Goal: Information Seeking & Learning: Learn about a topic

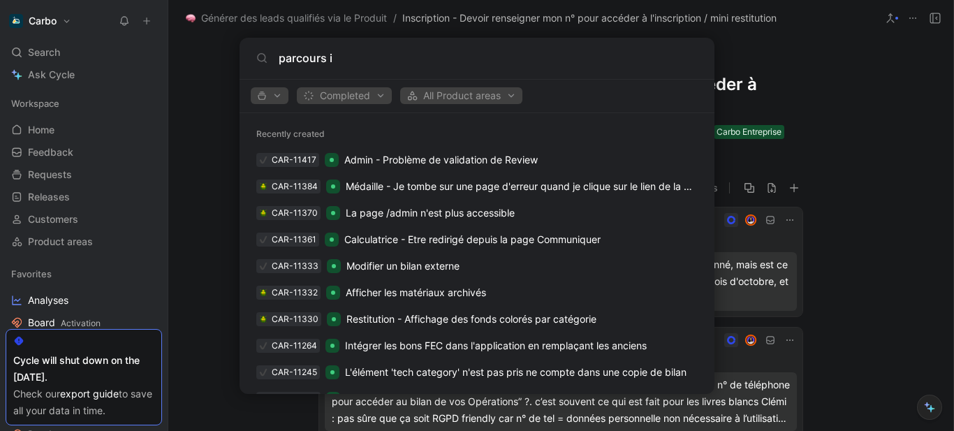
scroll to position [649, 0]
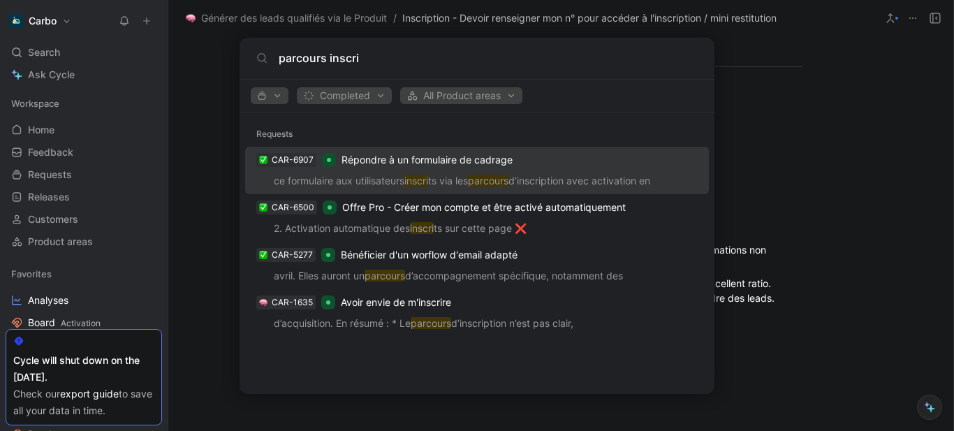
type input "parcours inscri"
click at [94, 296] on body "Carbo Search Ctrl K Ask Cycle Workspace Home G then H Feedback G then F Request…" at bounding box center [477, 215] width 954 height 431
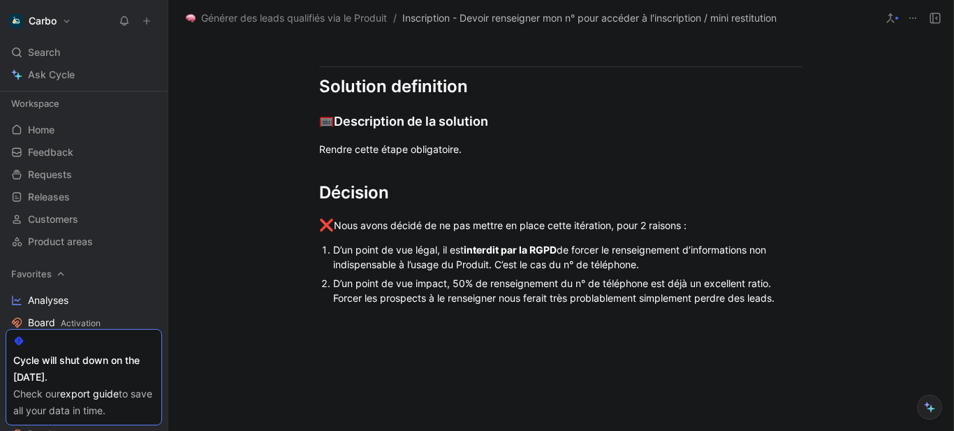
scroll to position [137, 0]
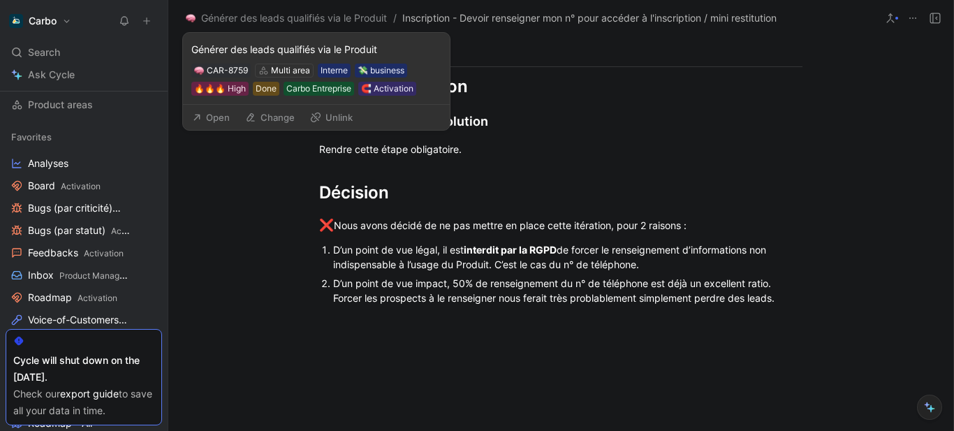
click at [227, 115] on button "Open" at bounding box center [211, 118] width 50 height 20
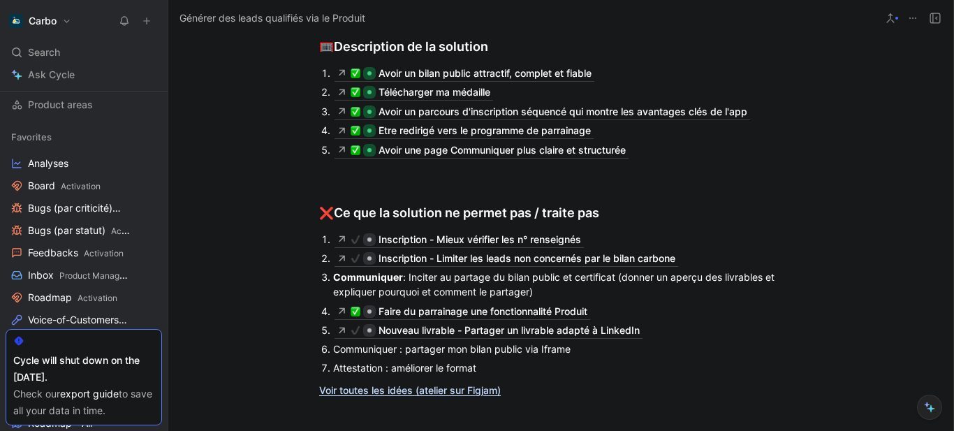
scroll to position [2260, 0]
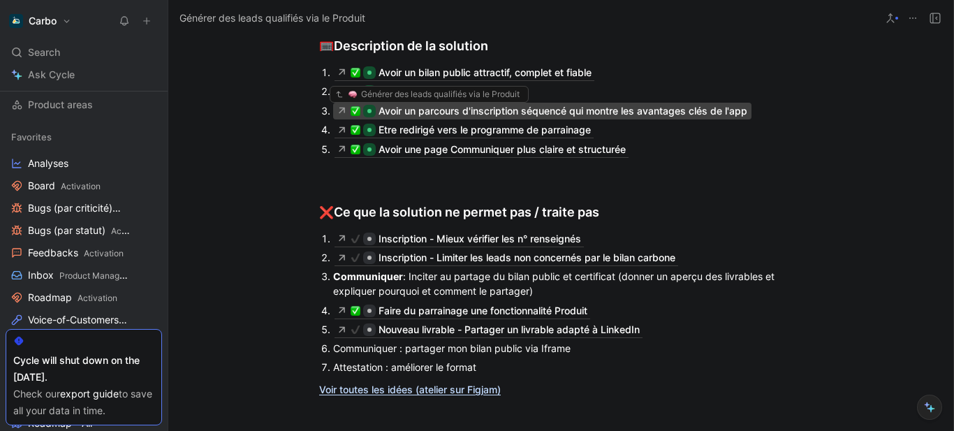
click at [449, 114] on div "Avoir un parcours d'inscription séquencé qui montre les avantages clés de l'app" at bounding box center [563, 111] width 369 height 17
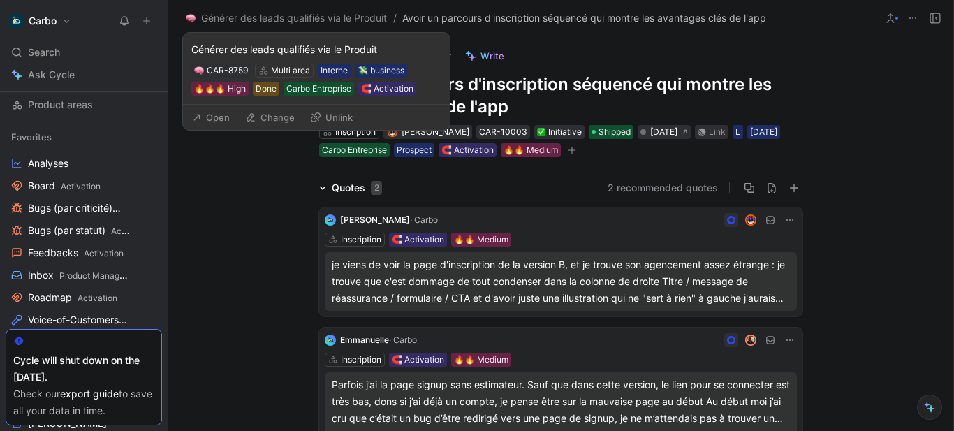
click at [228, 112] on button "Open" at bounding box center [211, 118] width 50 height 20
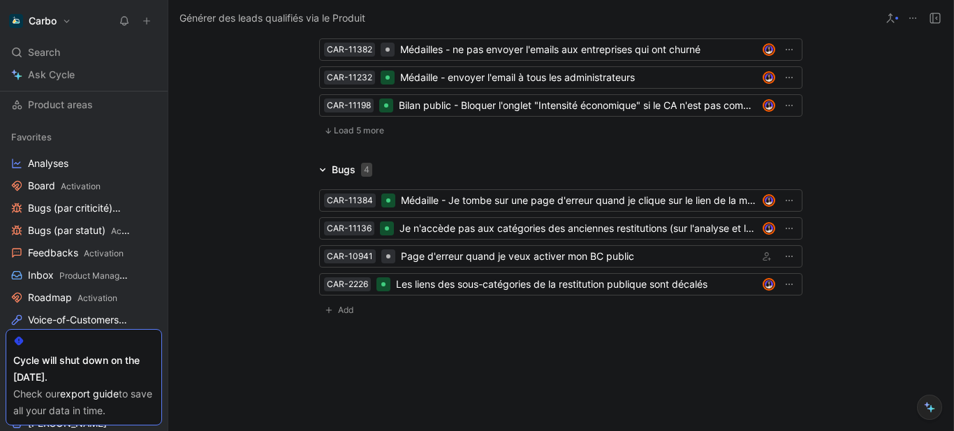
scroll to position [3813, 0]
click at [340, 124] on span "Load 5 more" at bounding box center [359, 129] width 50 height 11
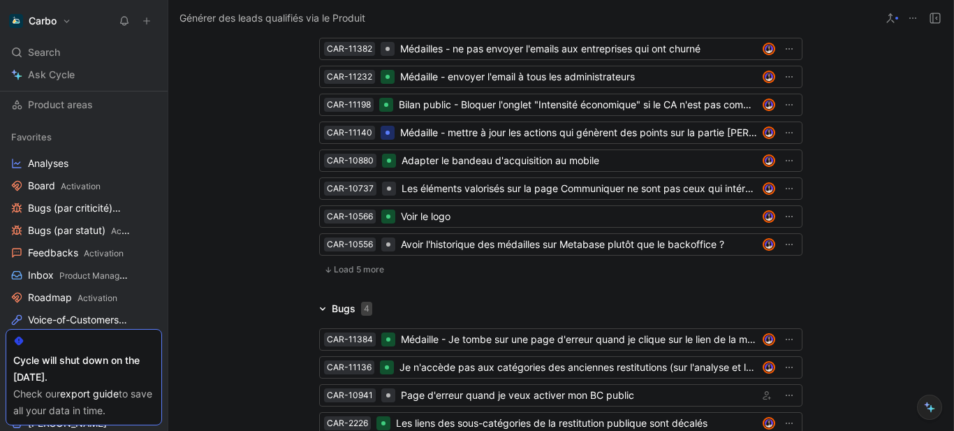
click at [329, 261] on button "Load 5 more" at bounding box center [354, 269] width 70 height 17
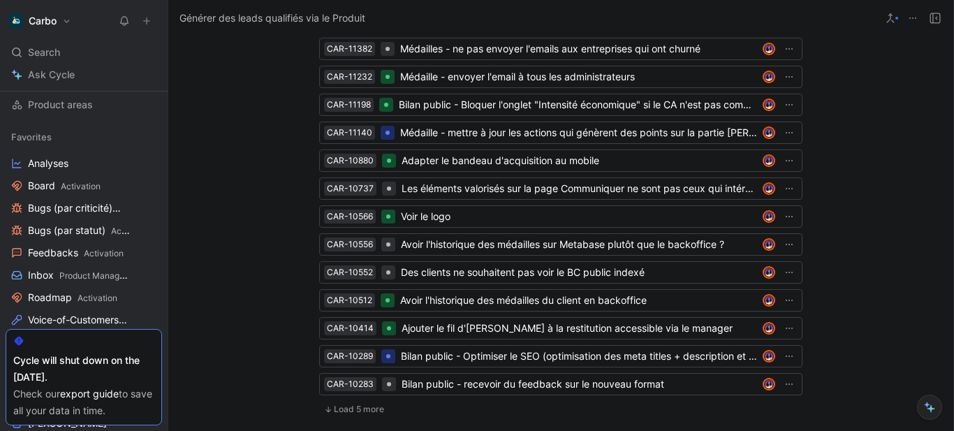
click at [335, 404] on span "Load 5 more" at bounding box center [359, 409] width 50 height 11
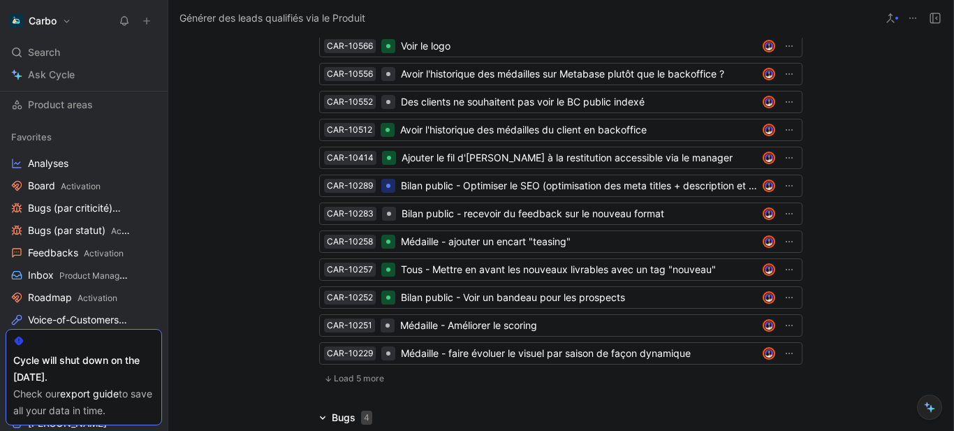
scroll to position [3984, 0]
click at [353, 372] on span "Load 5 more" at bounding box center [359, 377] width 50 height 11
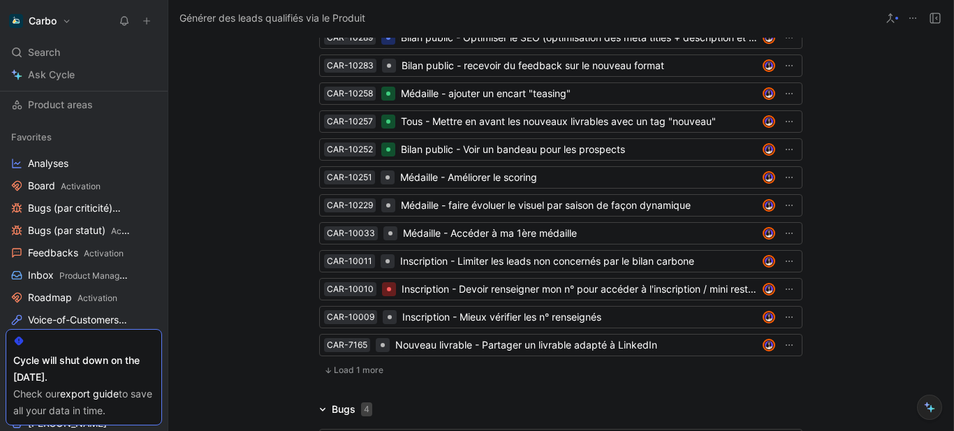
scroll to position [4132, 0]
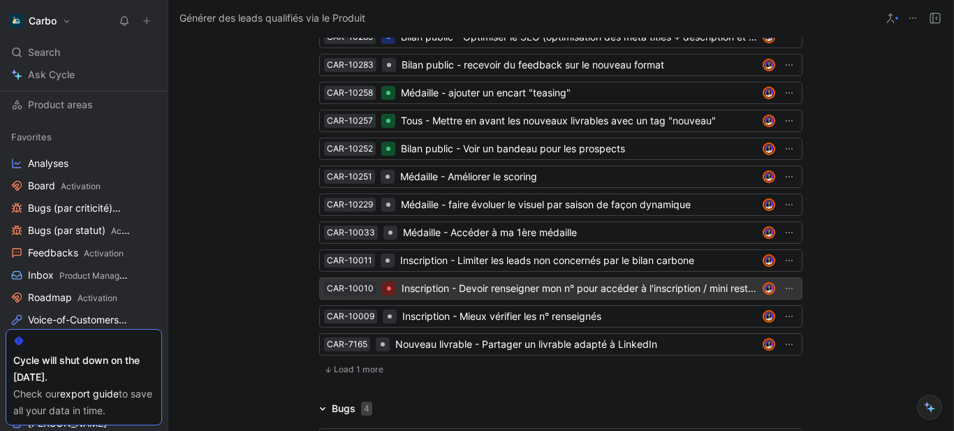
click at [442, 280] on div "Inscription - Devoir renseigner mon n° pour accéder à l'inscription / mini rest…" at bounding box center [580, 288] width 356 height 17
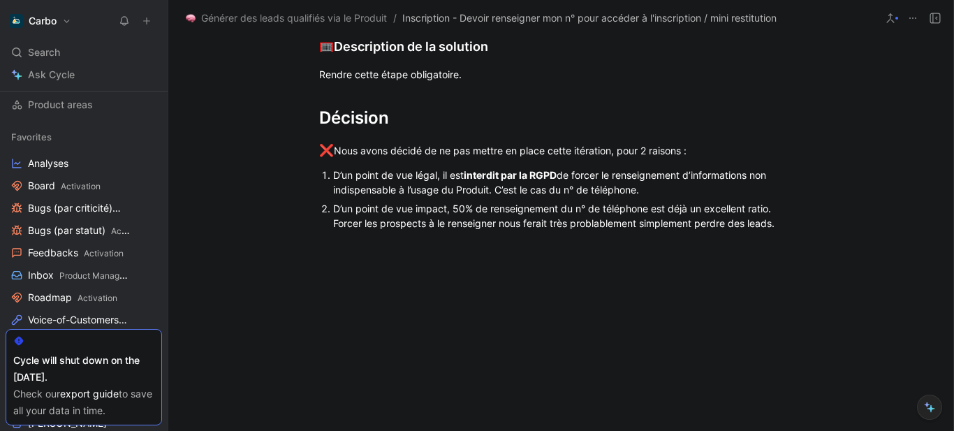
scroll to position [441, 0]
